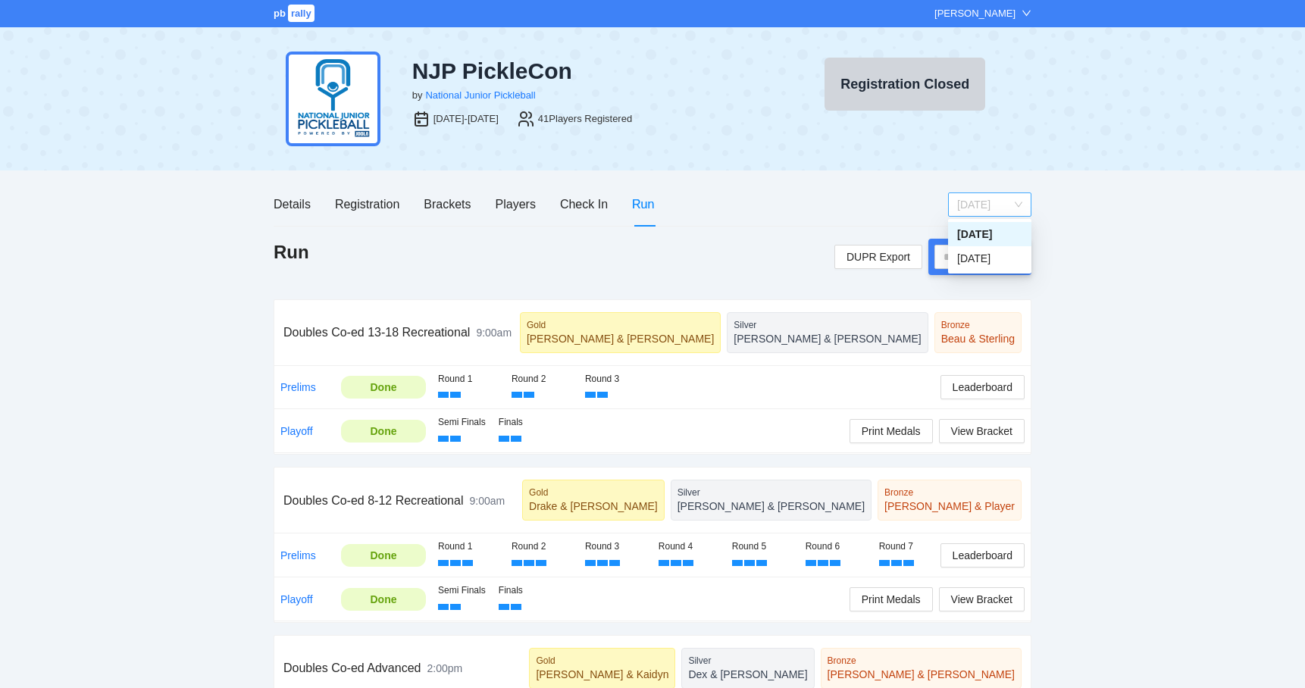
click at [962, 204] on span "[DATE]" at bounding box center [989, 204] width 65 height 23
click at [961, 253] on div "[DATE]" at bounding box center [989, 258] width 65 height 17
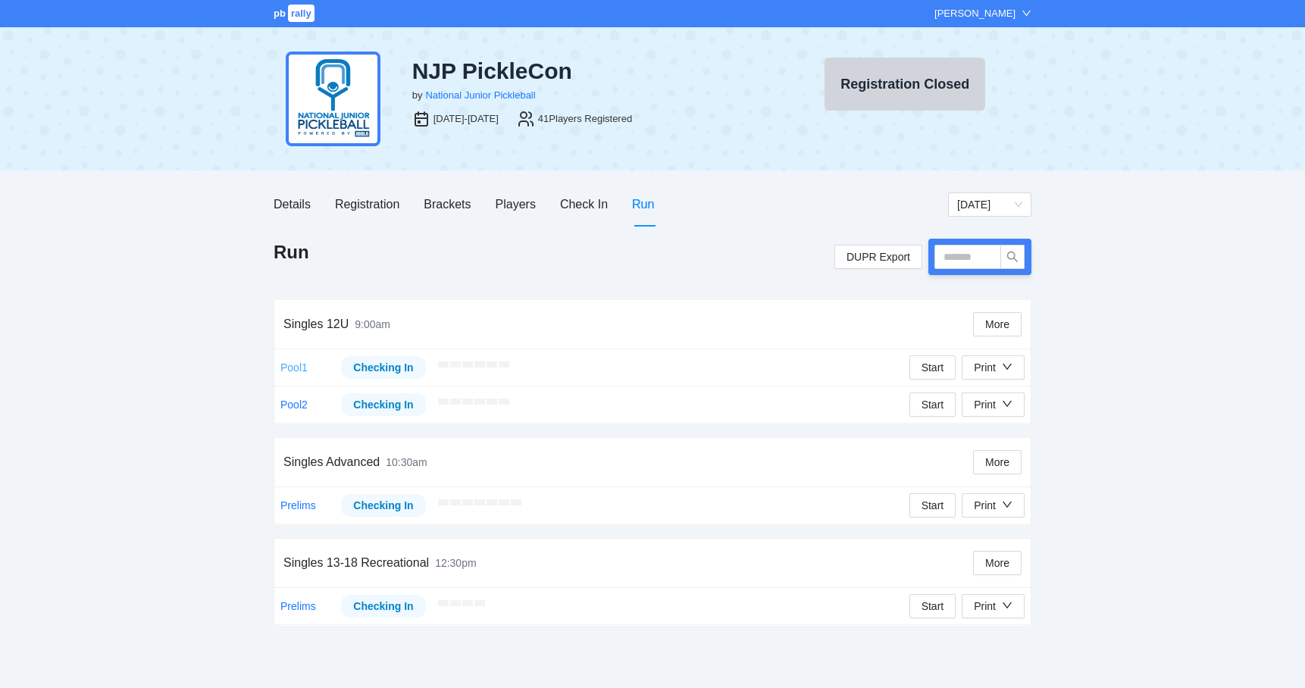
click at [298, 364] on link "Pool1" at bounding box center [293, 367] width 27 height 12
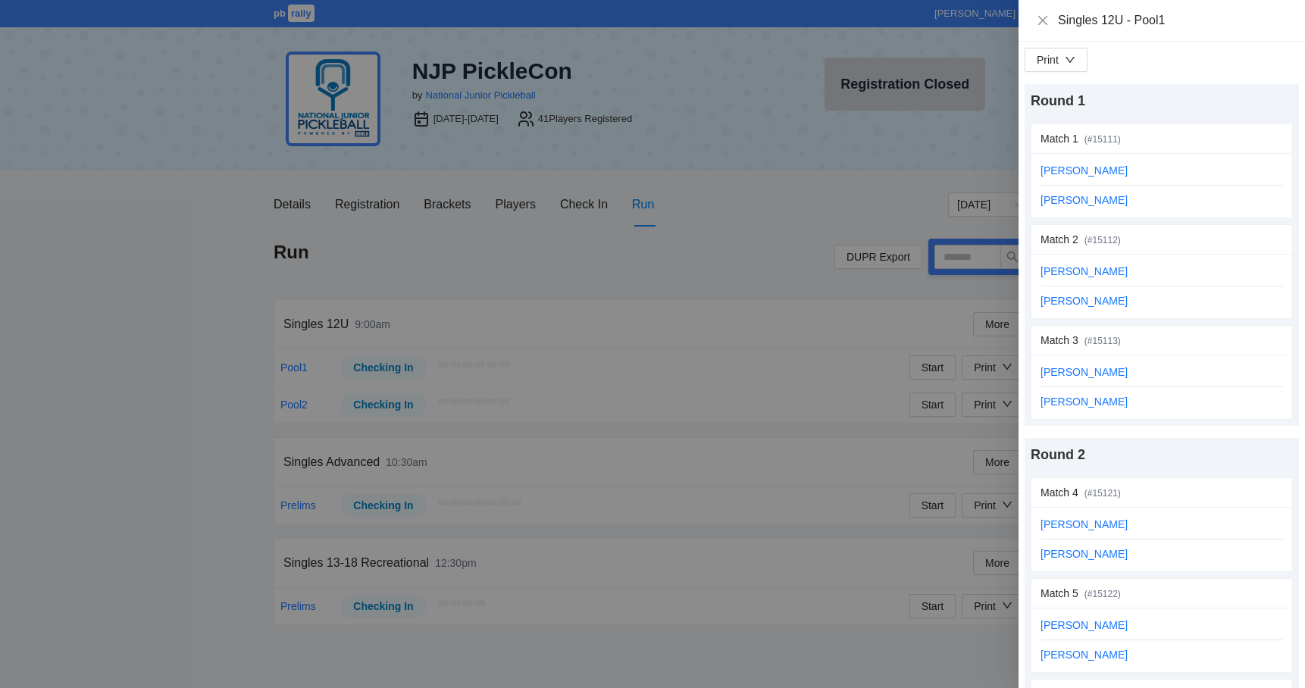
click at [253, 295] on div at bounding box center [652, 344] width 1305 height 688
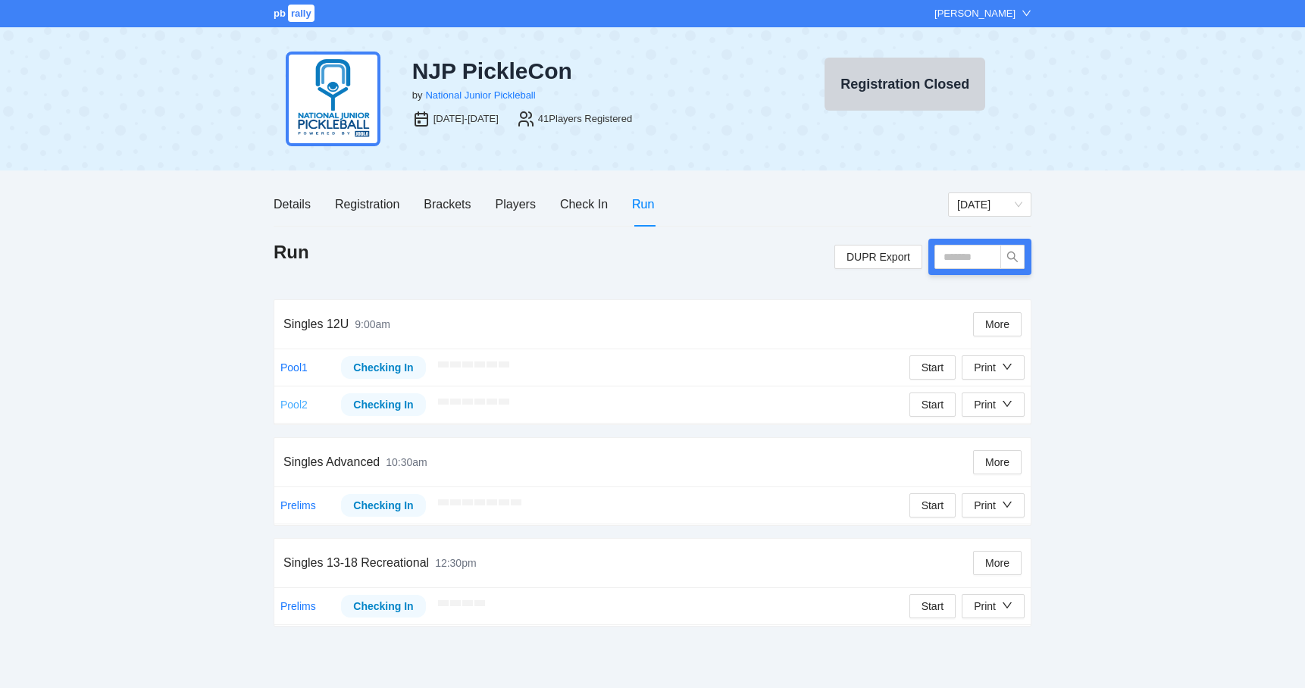
click at [296, 404] on link "Pool2" at bounding box center [293, 405] width 27 height 12
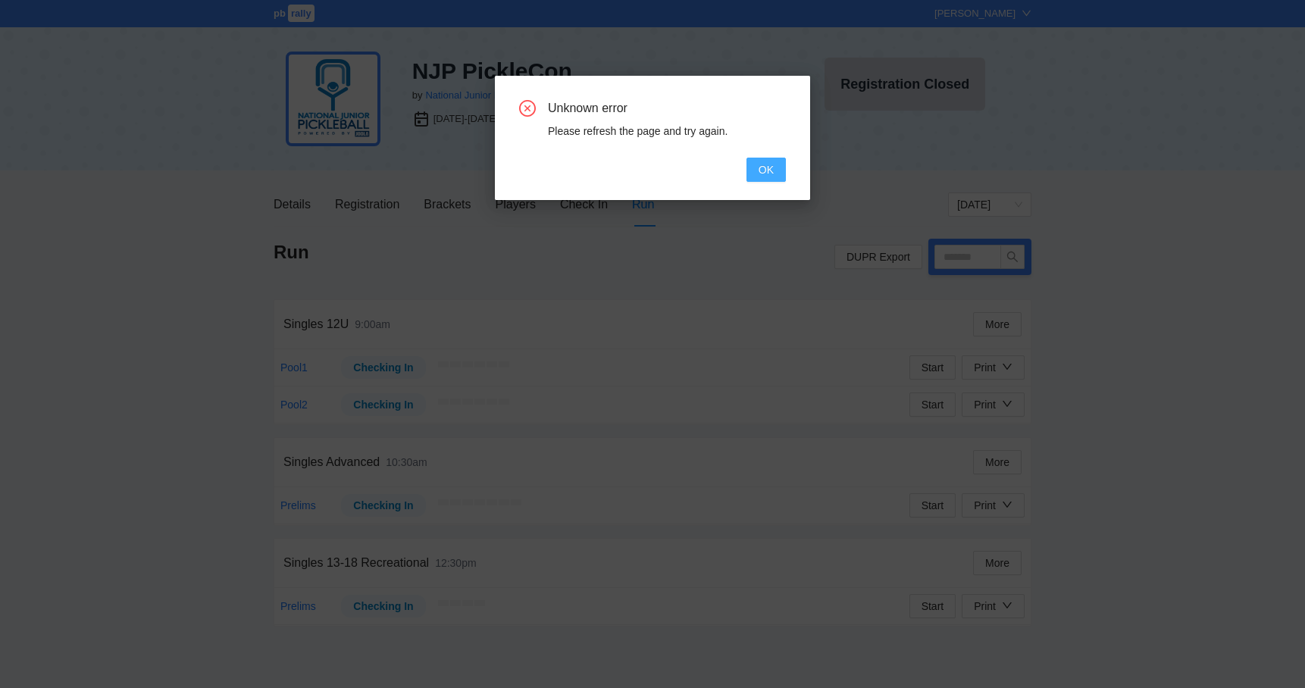
click at [775, 172] on button "OK" at bounding box center [765, 170] width 39 height 24
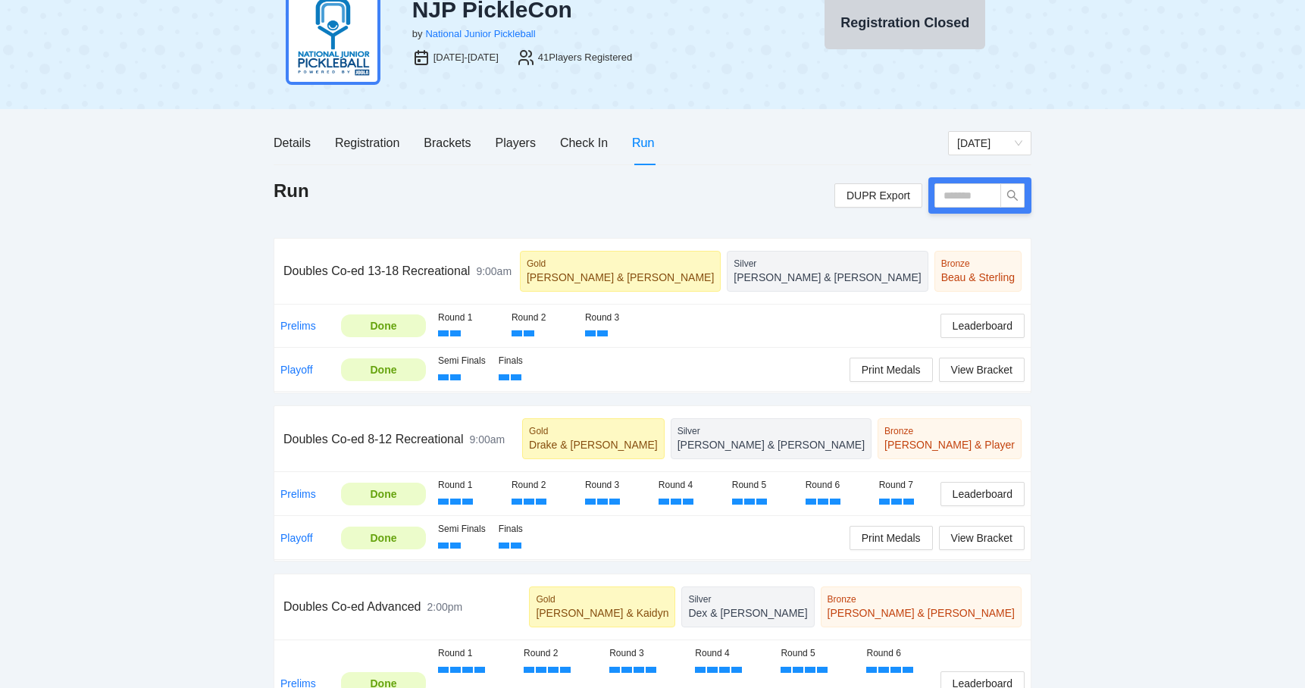
scroll to position [63, 0]
click at [402, 142] on div "Details Registration Brackets Players Check In Run" at bounding box center [464, 141] width 380 height 43
click at [397, 142] on div "Registration" at bounding box center [367, 141] width 64 height 19
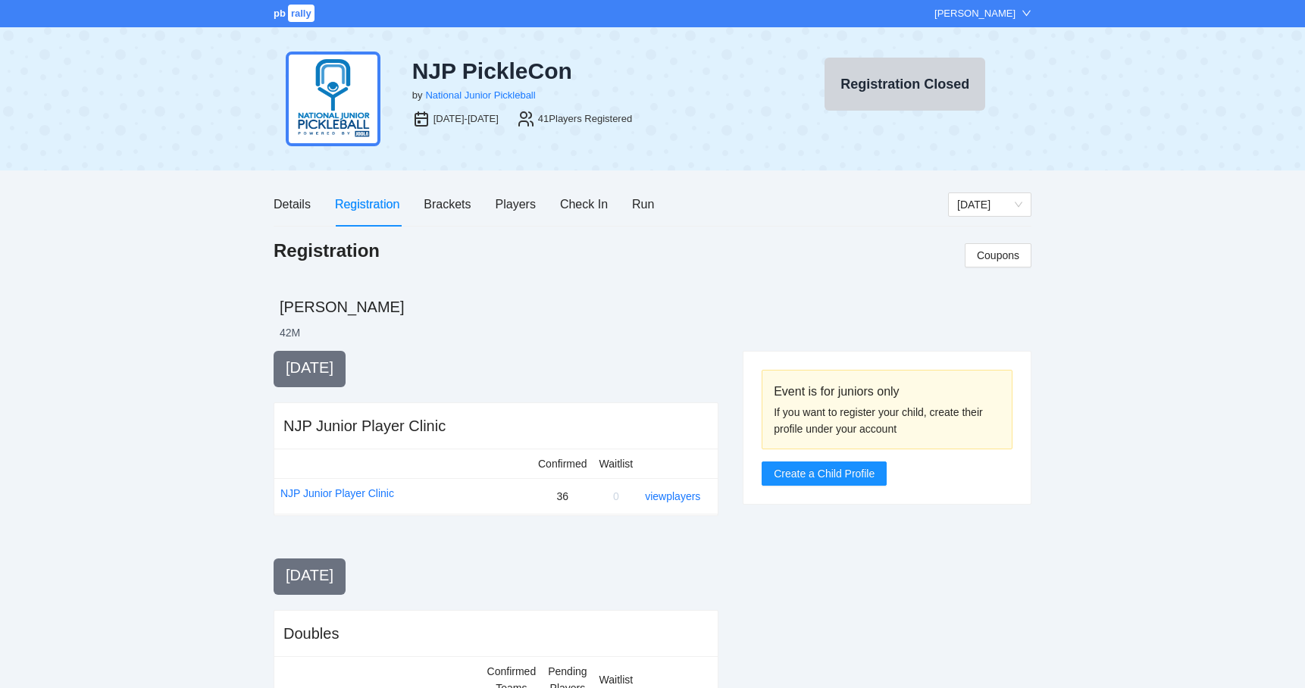
scroll to position [0, 0]
click at [461, 209] on div "Brackets" at bounding box center [447, 204] width 47 height 19
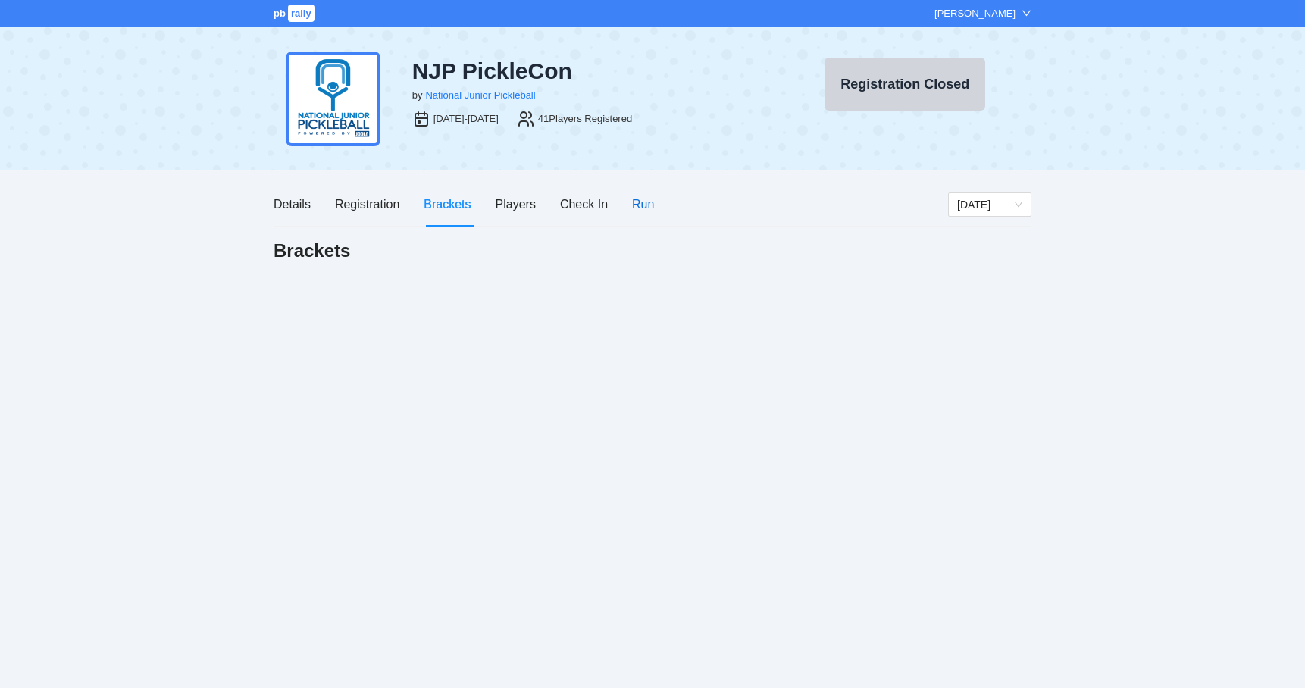
click at [633, 202] on div "Run" at bounding box center [643, 204] width 22 height 19
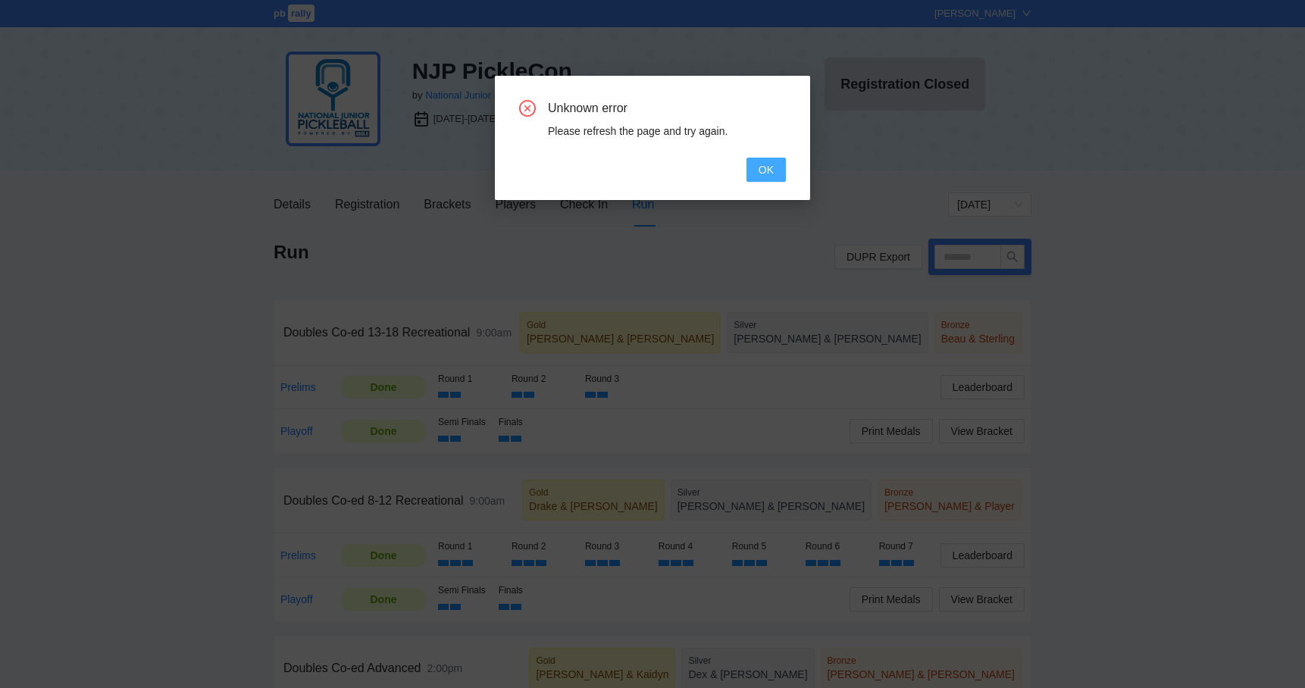
click at [771, 172] on span "OK" at bounding box center [765, 169] width 15 height 17
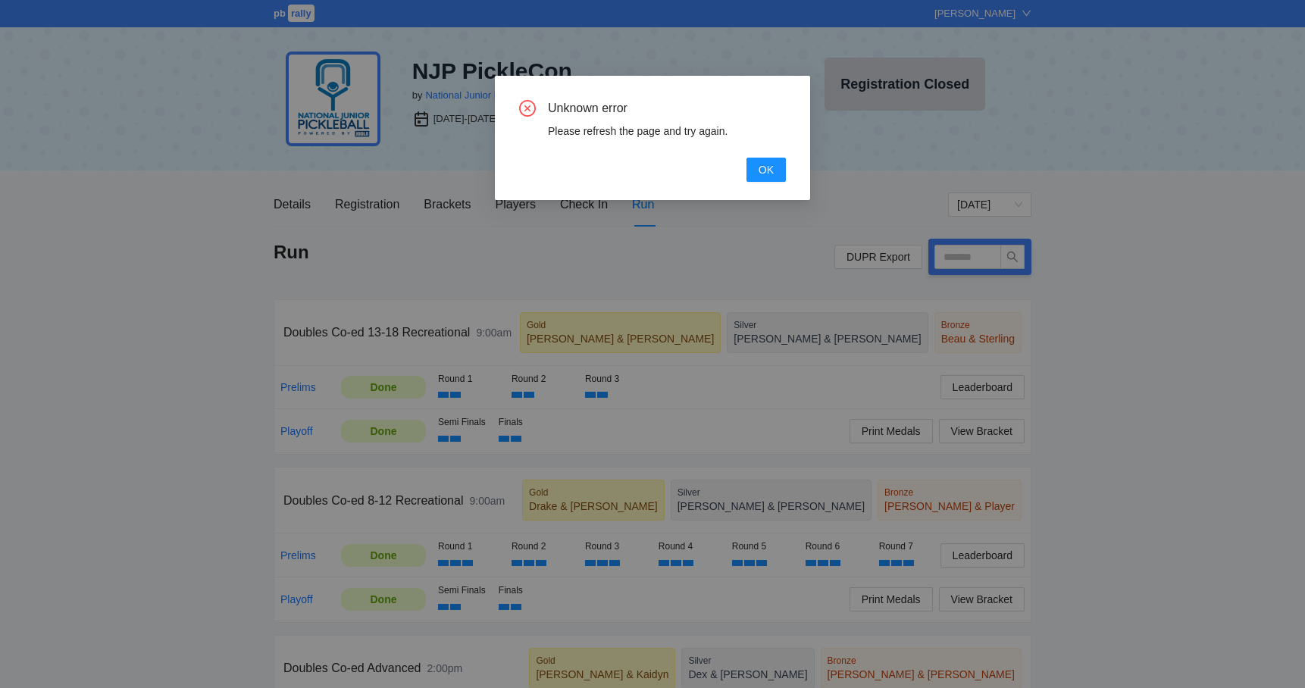
click at [791, 169] on div "Unknown error Please refresh the page and try again. OK" at bounding box center [652, 138] width 315 height 124
click at [774, 168] on button "OK" at bounding box center [765, 170] width 39 height 24
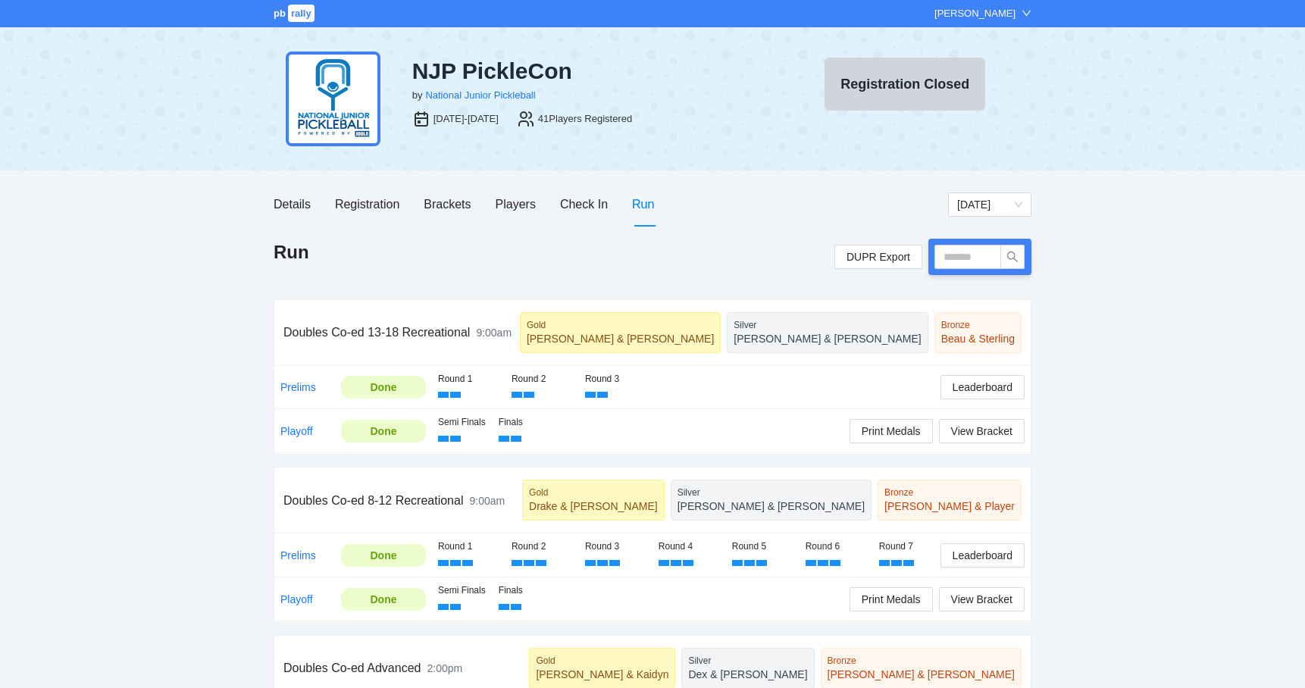
drag, startPoint x: 946, startPoint y: 16, endPoint x: 1088, endPoint y: 130, distance: 181.7
click at [1088, 130] on div "NJP PickleCon by National Junior Pickleball Aug 9-10, 2025 41 Players Registere…" at bounding box center [652, 98] width 1305 height 143
click at [739, 184] on div "Details Registration Brackets Players Check In Run" at bounding box center [611, 204] width 674 height 43
click at [974, 197] on span "[DATE]" at bounding box center [989, 204] width 65 height 23
click at [968, 262] on div "[DATE]" at bounding box center [989, 258] width 65 height 17
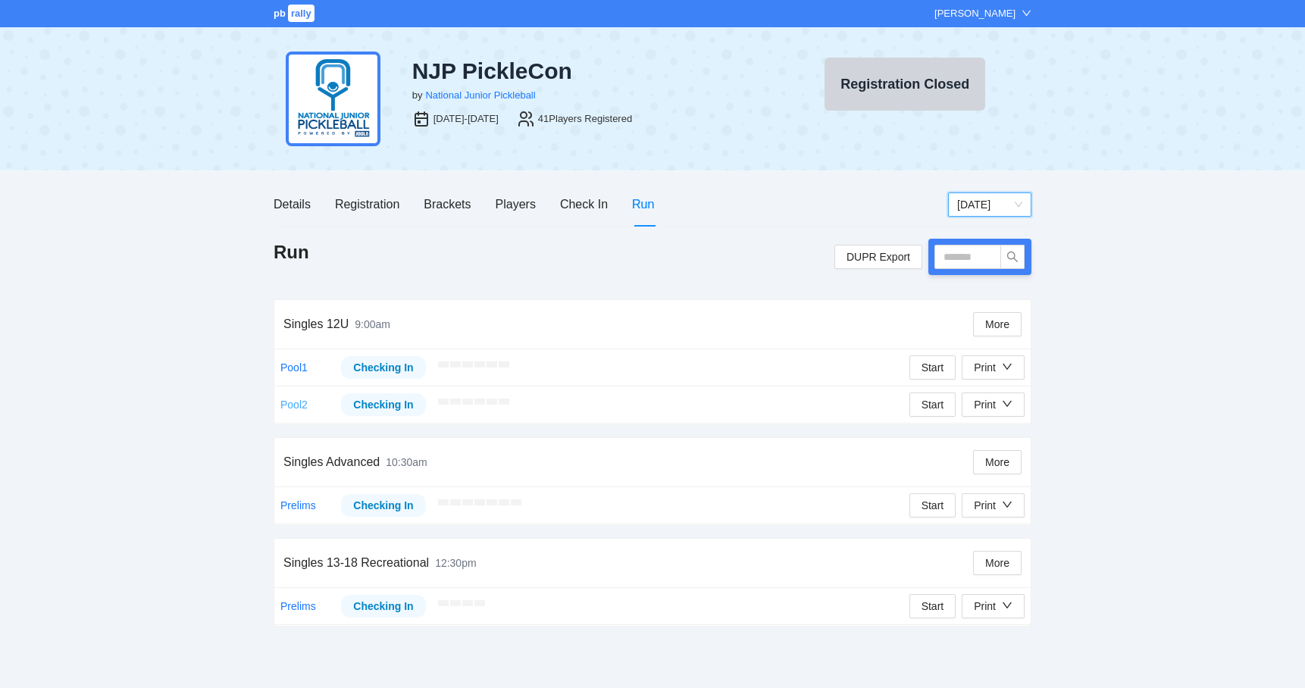
click at [297, 407] on link "Pool2" at bounding box center [293, 405] width 27 height 12
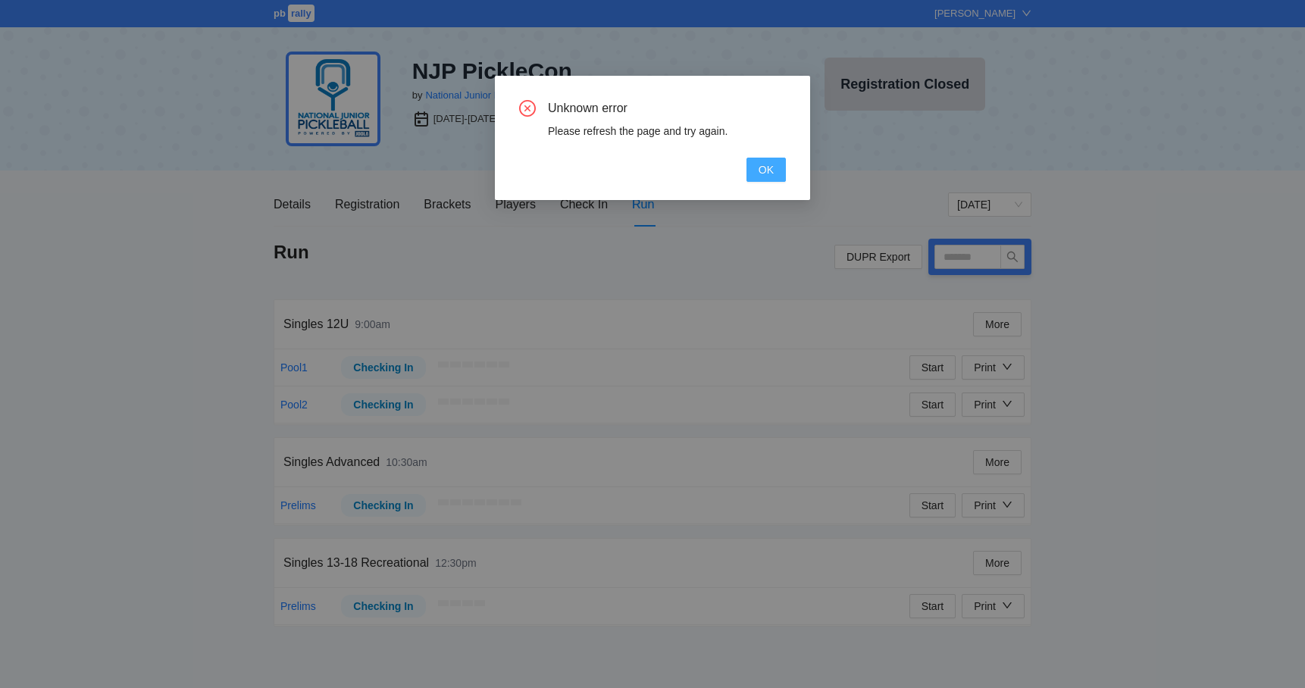
click at [753, 167] on button "OK" at bounding box center [765, 170] width 39 height 24
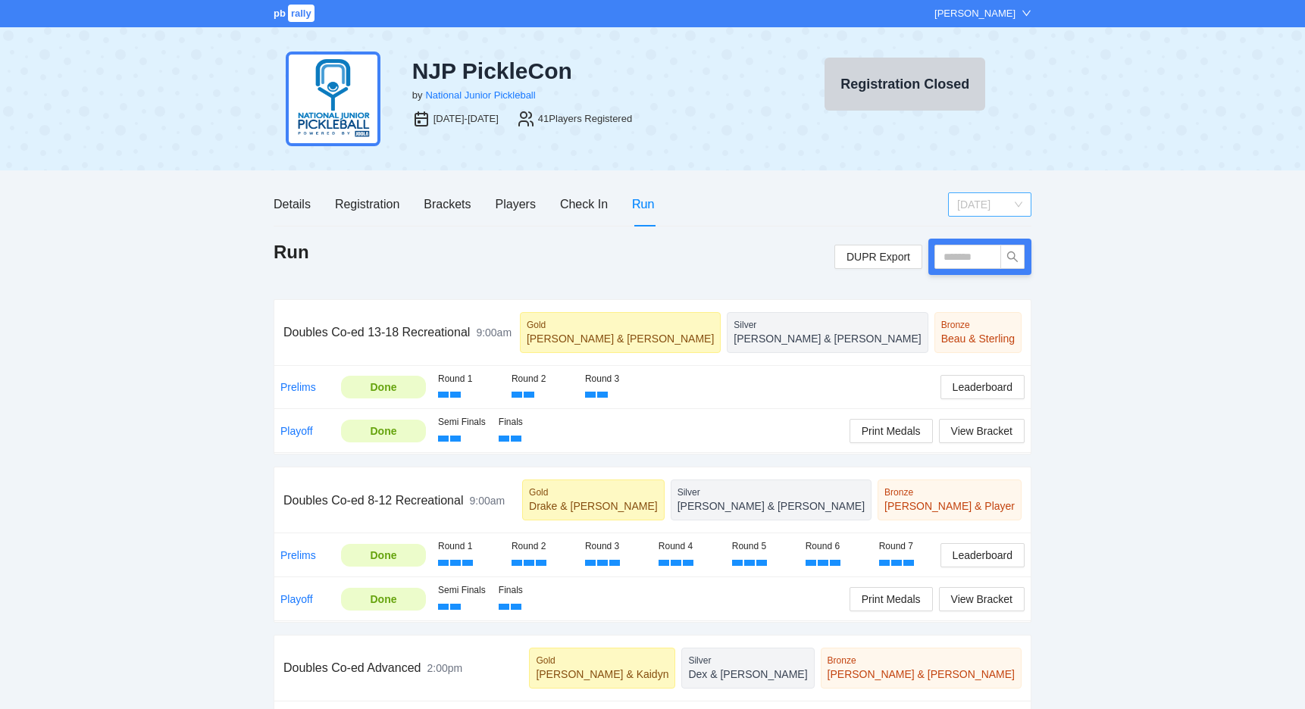
click at [984, 197] on span "[DATE]" at bounding box center [989, 204] width 65 height 23
click at [966, 259] on div "[DATE]" at bounding box center [989, 258] width 65 height 17
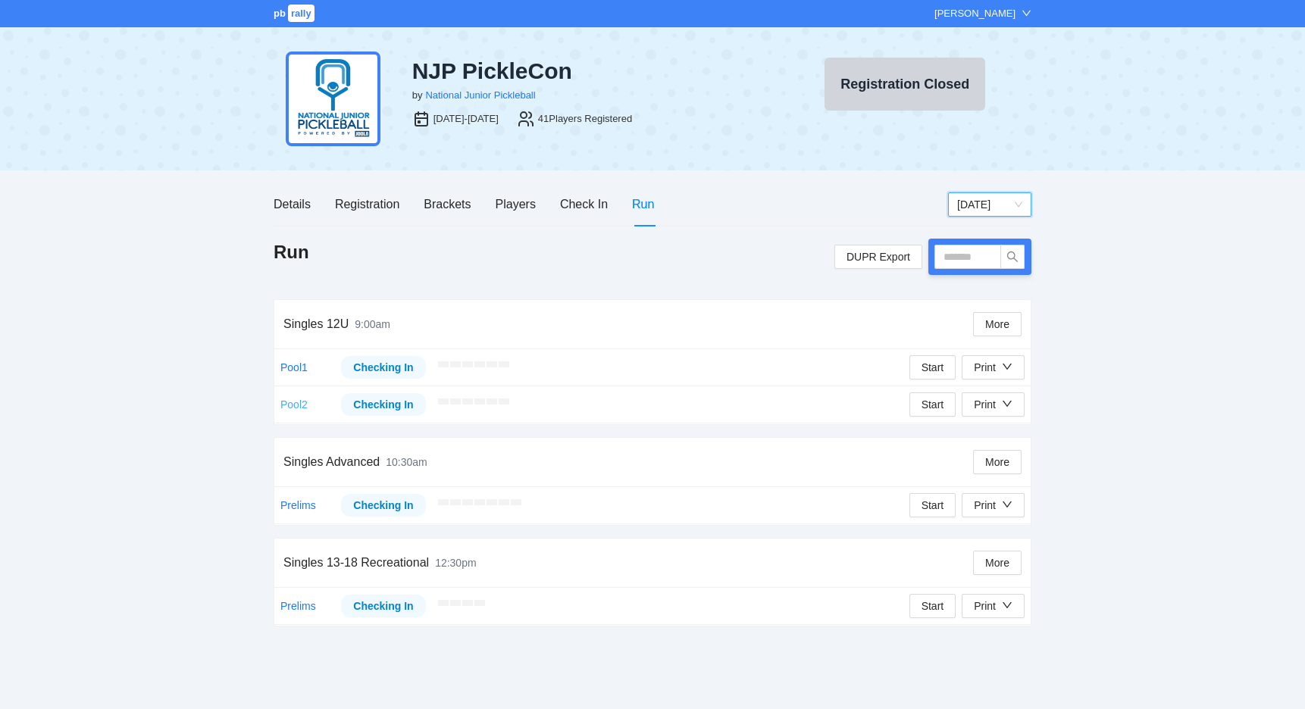
click at [305, 399] on link "Pool2" at bounding box center [293, 405] width 27 height 12
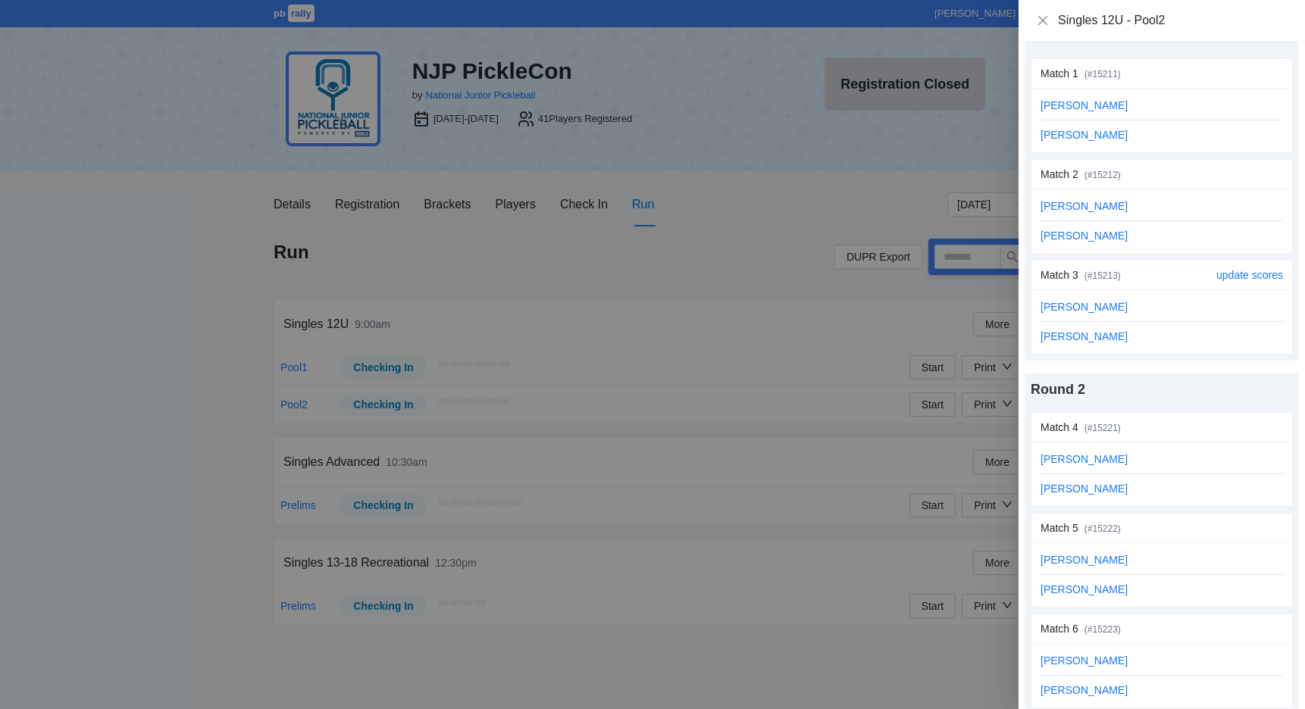
scroll to position [75, 0]
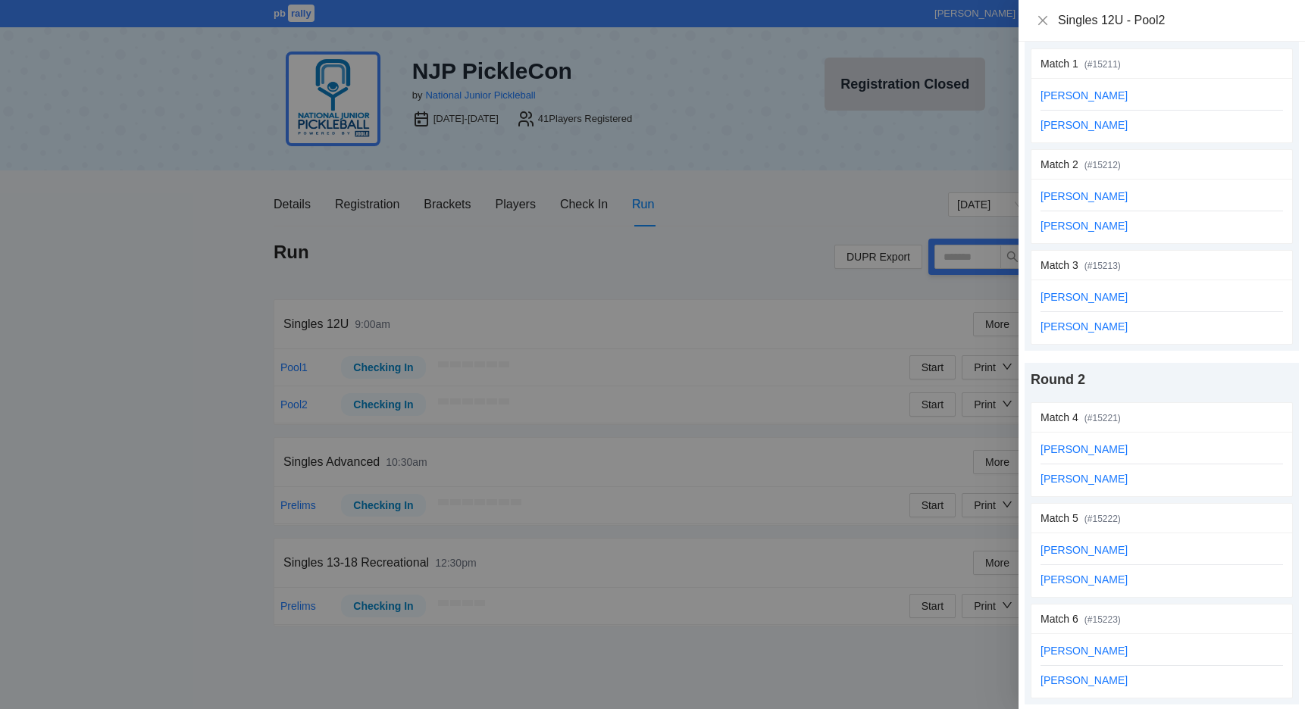
click at [619, 329] on div at bounding box center [652, 354] width 1305 height 709
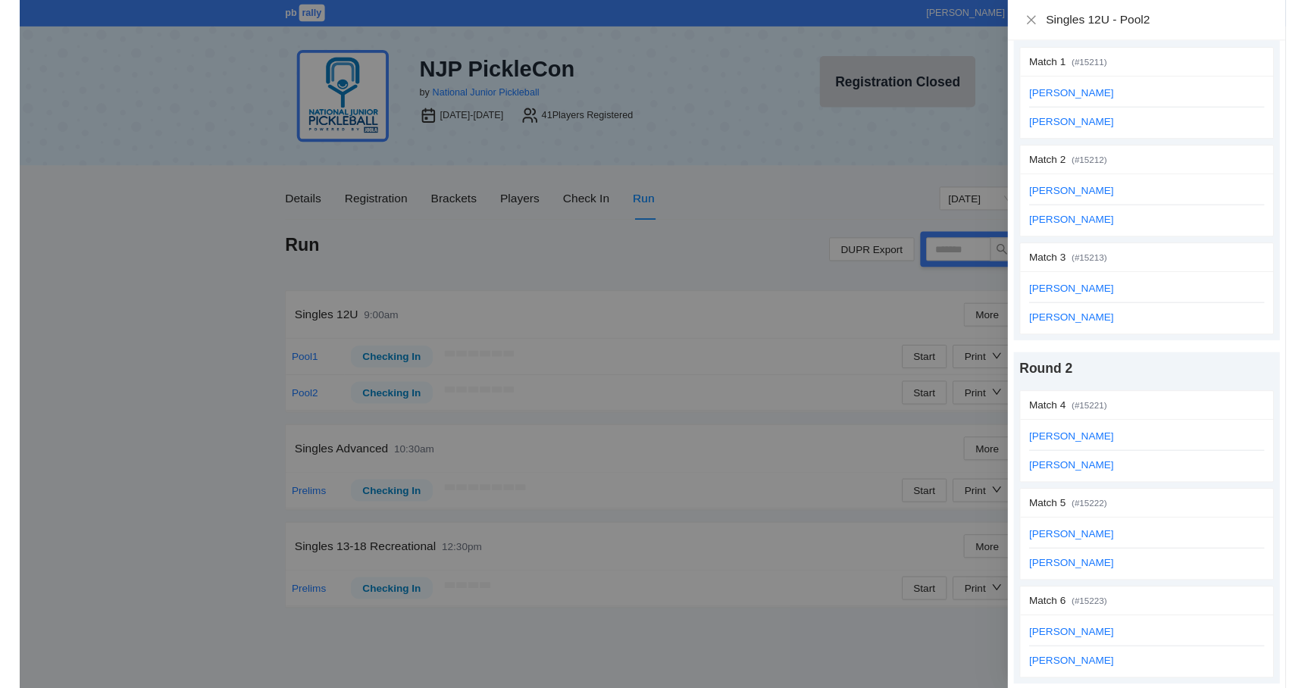
scroll to position [0, 0]
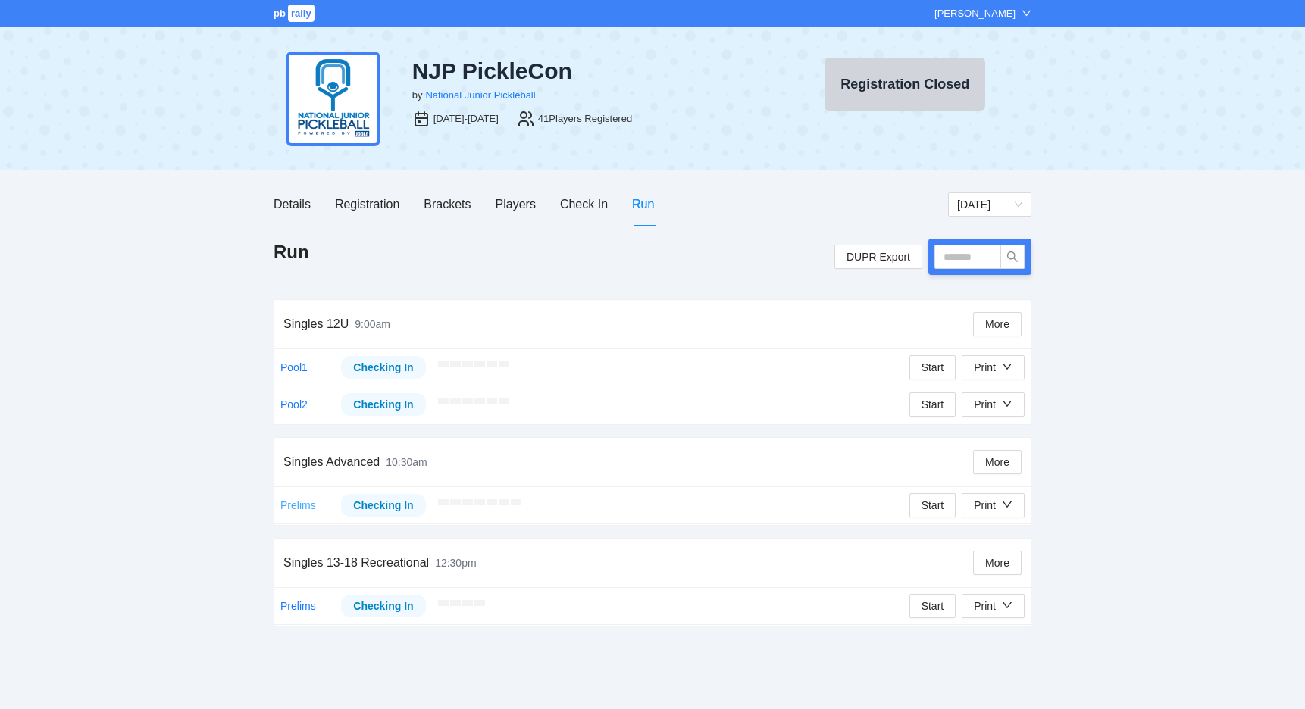
click at [293, 502] on link "Prelims" at bounding box center [298, 505] width 36 height 12
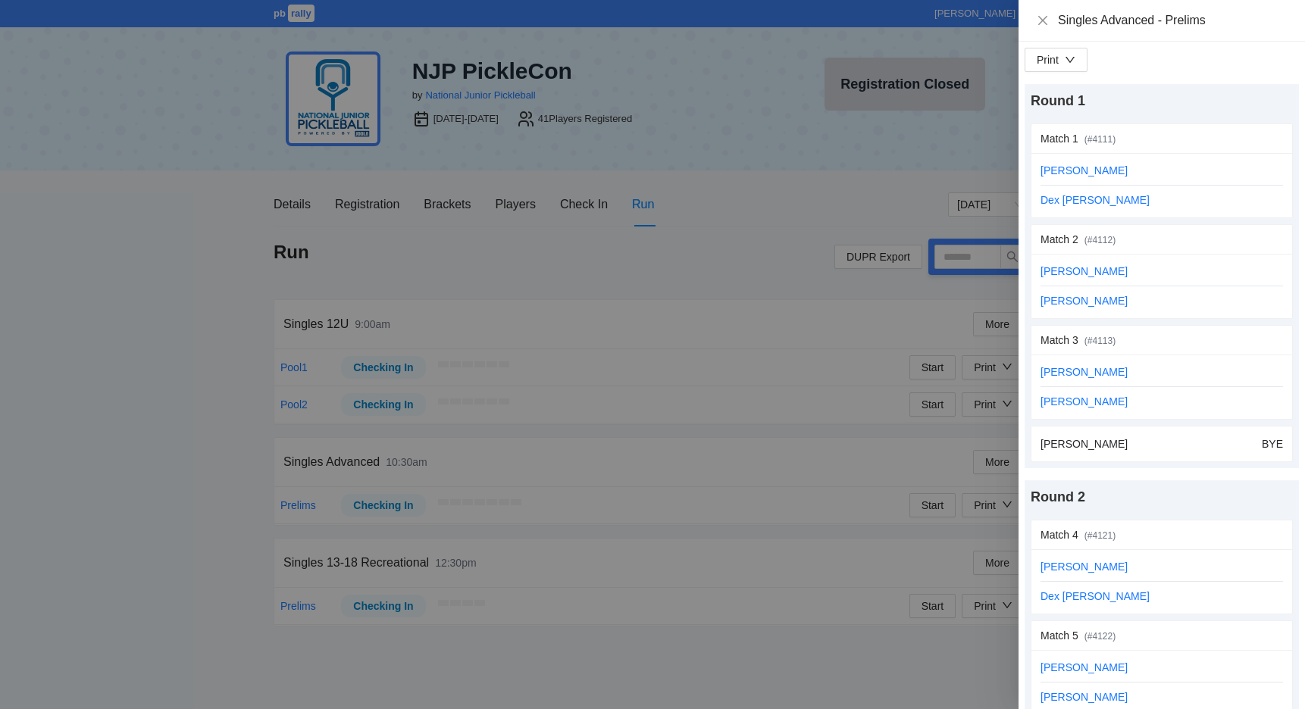
click at [589, 446] on div at bounding box center [652, 354] width 1305 height 709
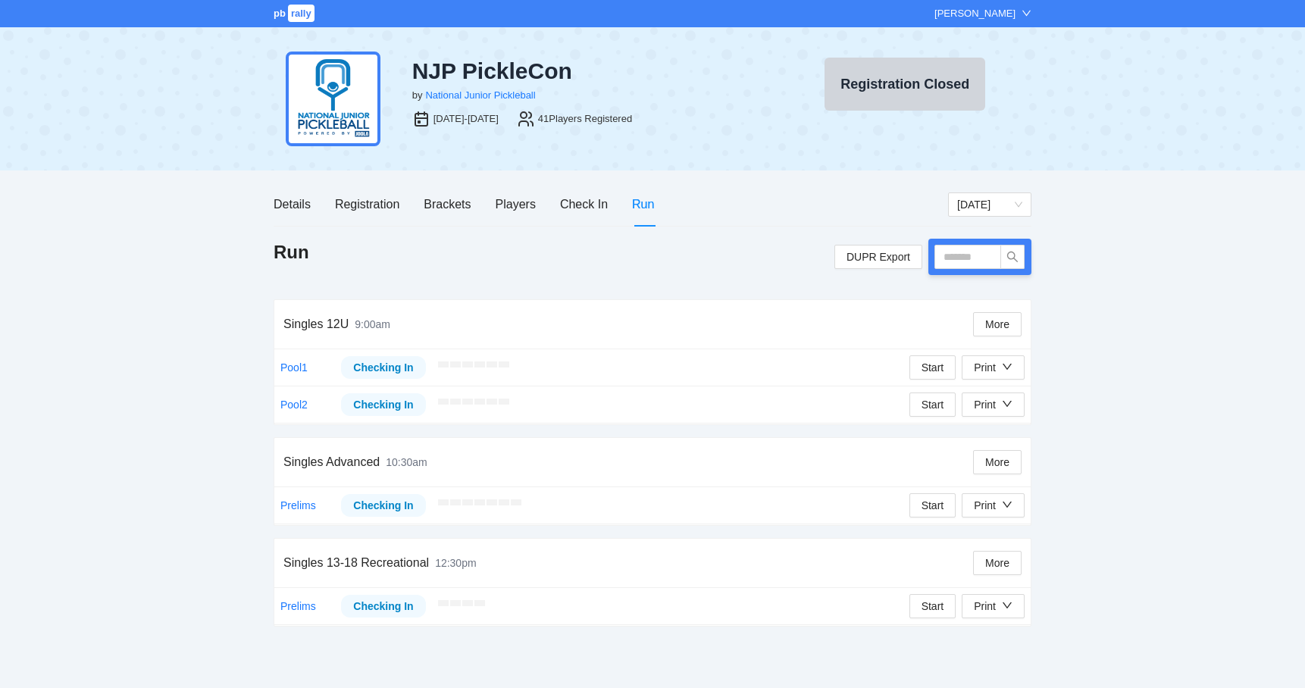
click at [192, 251] on div "pb rally [PERSON_NAME] NJP PickleCon by National Junior Pickleball [DATE]-[DATE…" at bounding box center [652, 344] width 1305 height 688
click at [1006, 368] on icon "down" at bounding box center [1007, 366] width 11 height 11
click at [1000, 401] on span "Overview" at bounding box center [1008, 397] width 78 height 17
click at [995, 368] on div "Print" at bounding box center [985, 367] width 22 height 17
click at [990, 446] on span "Refs Scorecards" at bounding box center [1008, 445] width 78 height 17
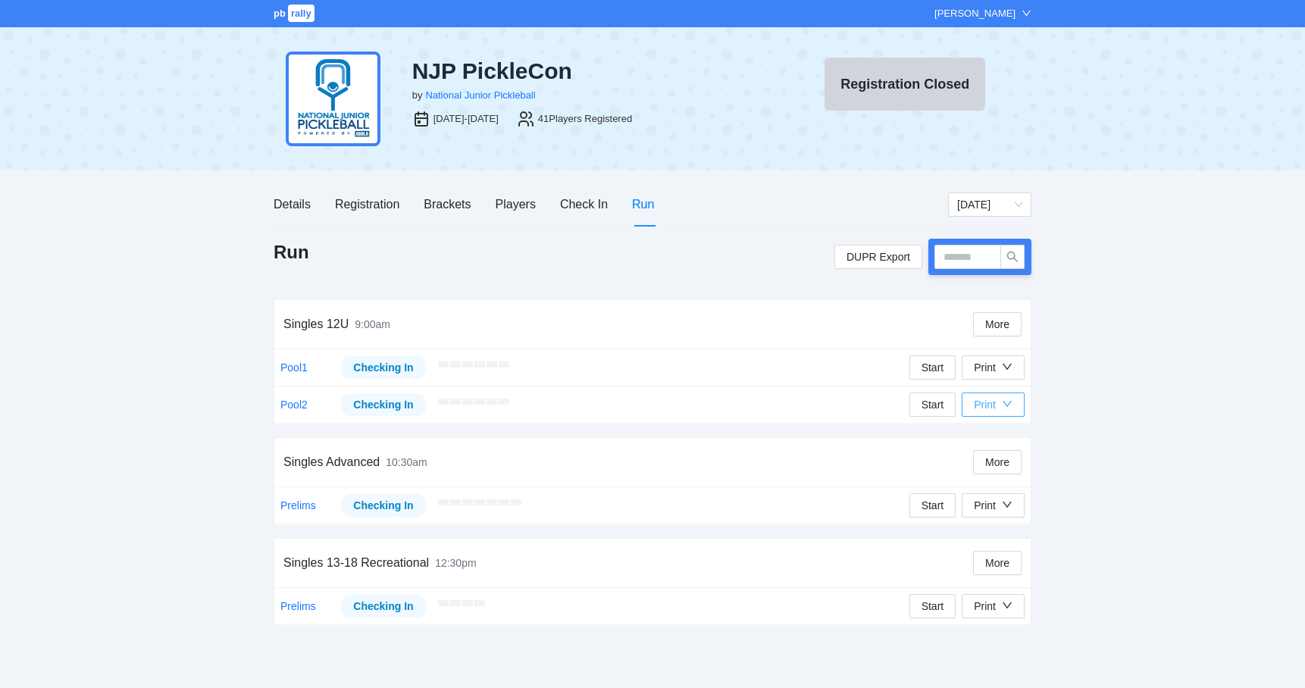
click at [1014, 407] on button "Print" at bounding box center [993, 405] width 63 height 24
click at [1002, 442] on span "Overview" at bounding box center [1008, 434] width 78 height 17
click at [997, 402] on div "Print" at bounding box center [993, 404] width 39 height 17
click at [987, 434] on span "Overview" at bounding box center [1008, 434] width 78 height 17
click at [986, 411] on div "Print" at bounding box center [985, 404] width 22 height 17
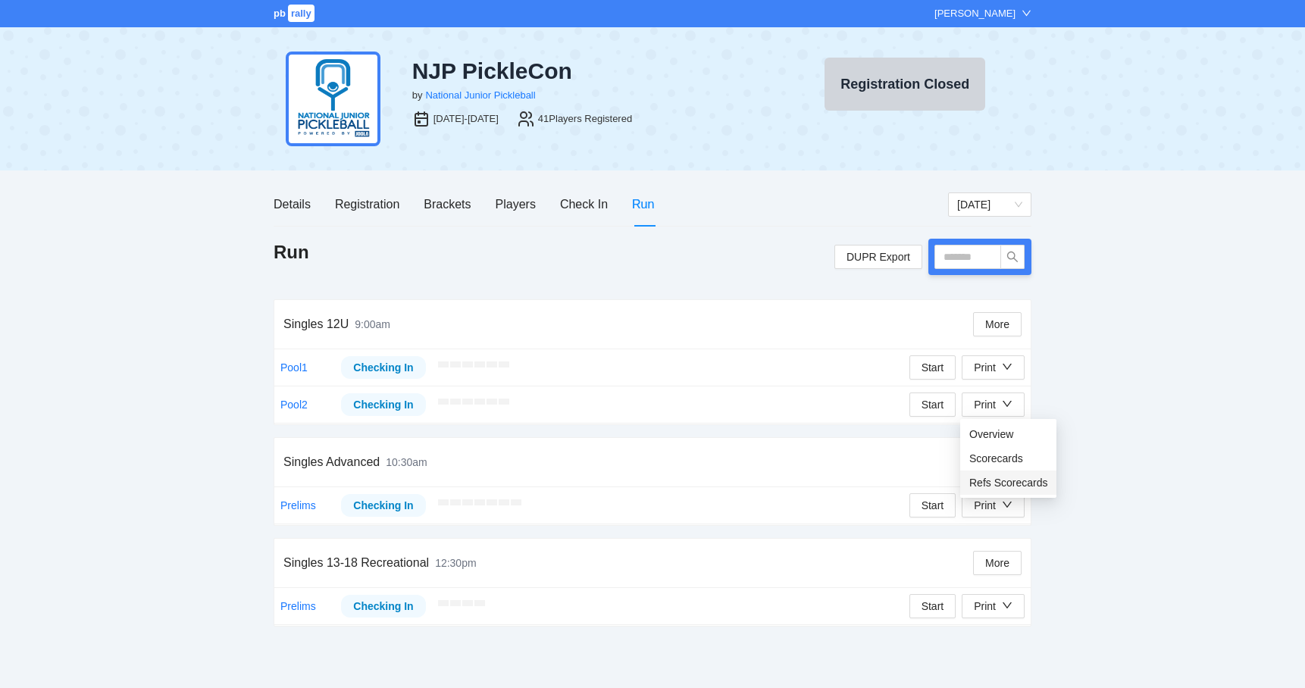
click at [984, 481] on span "Refs Scorecards" at bounding box center [1008, 482] width 78 height 17
click at [123, 304] on div "pb rally [PERSON_NAME] NJP PickleCon by National Junior Pickleball [DATE]-[DATE…" at bounding box center [652, 344] width 1305 height 688
